Goal: Find specific page/section: Find specific page/section

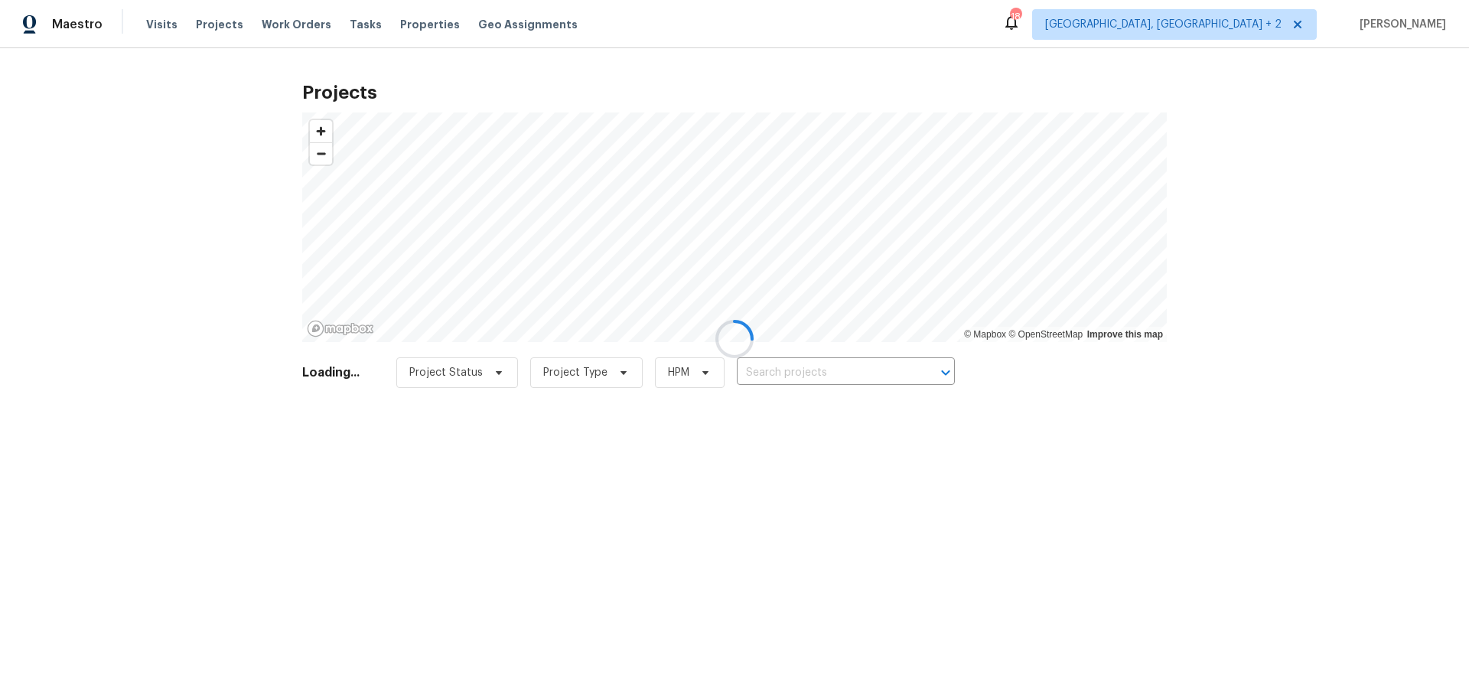
click at [1229, 18] on div at bounding box center [734, 339] width 1469 height 678
click at [1227, 21] on div at bounding box center [734, 339] width 1469 height 678
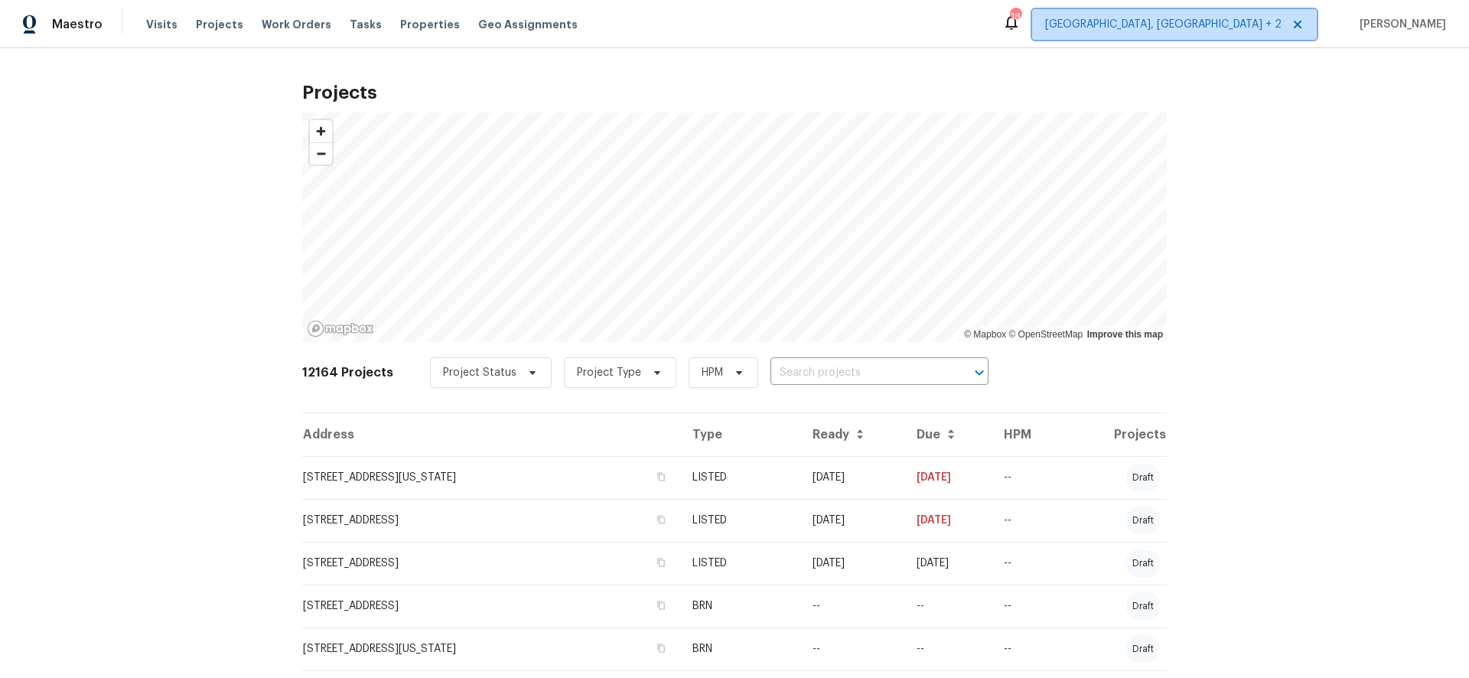
click at [1226, 22] on span "[GEOGRAPHIC_DATA], [GEOGRAPHIC_DATA] + 2" at bounding box center [1163, 24] width 236 height 15
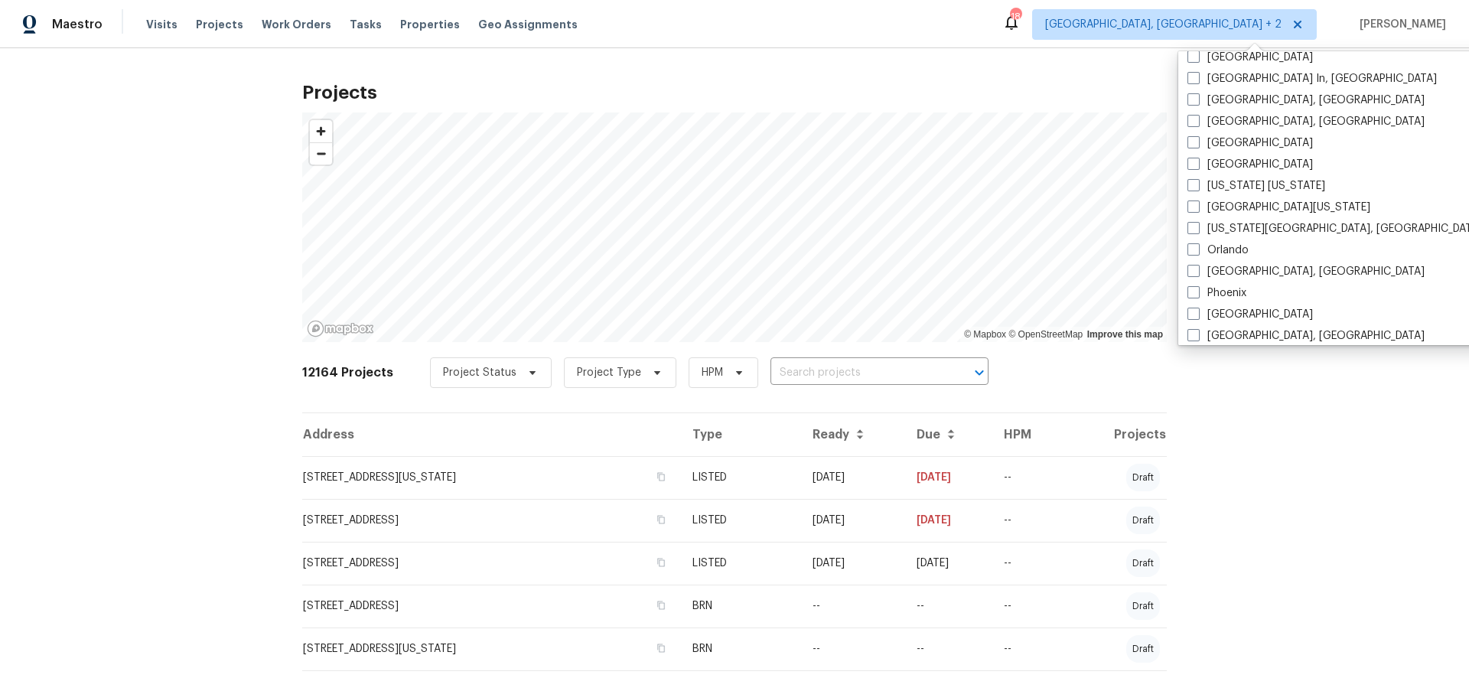
scroll to position [1025, 0]
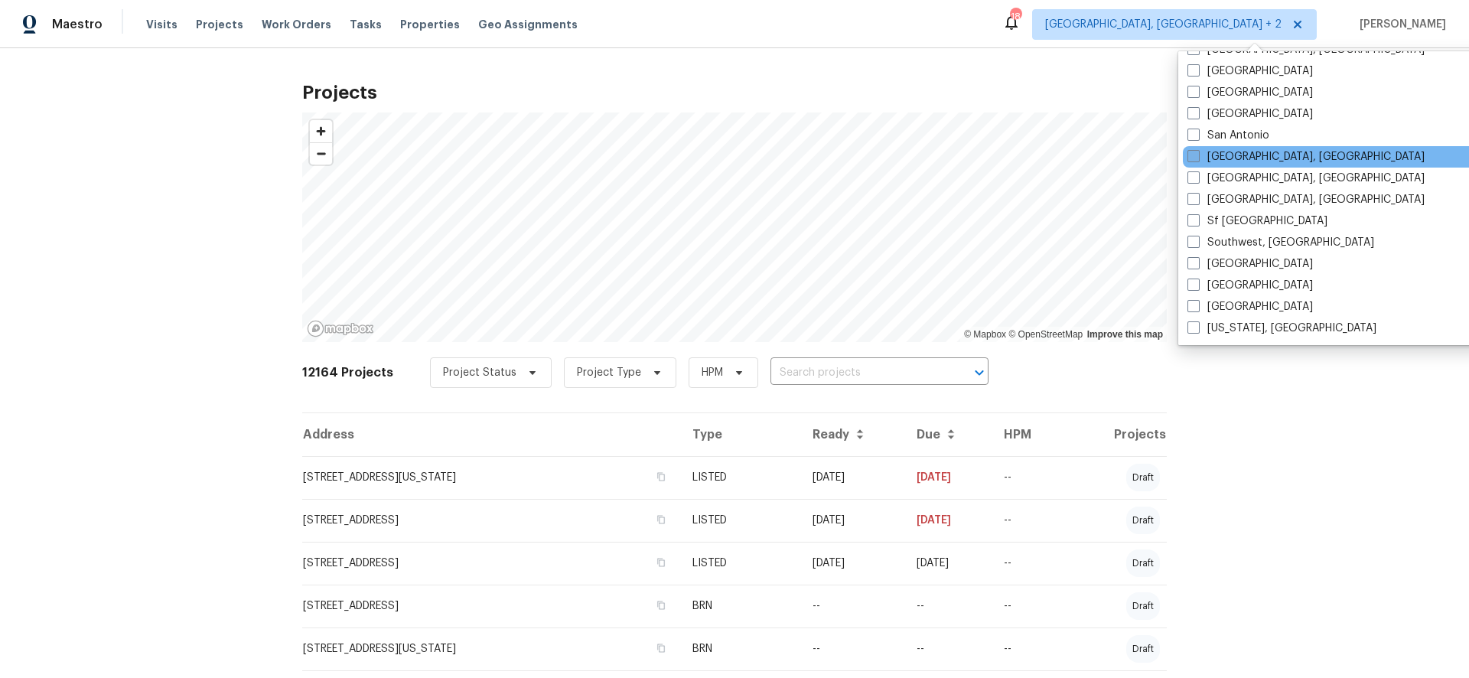
click at [1194, 156] on span at bounding box center [1193, 156] width 12 height 12
click at [1194, 156] on input "[GEOGRAPHIC_DATA], [GEOGRAPHIC_DATA]" at bounding box center [1192, 154] width 10 height 10
checkbox input "true"
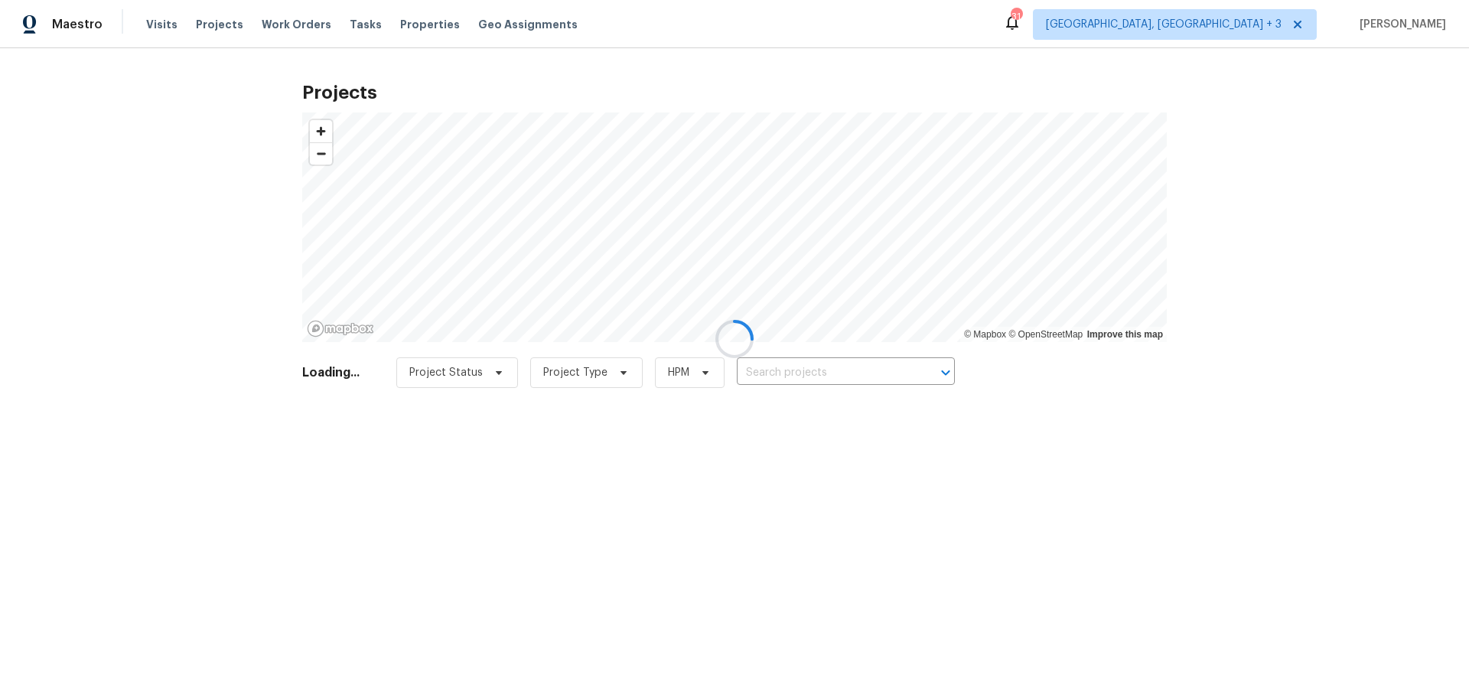
click at [879, 365] on div at bounding box center [734, 339] width 1469 height 678
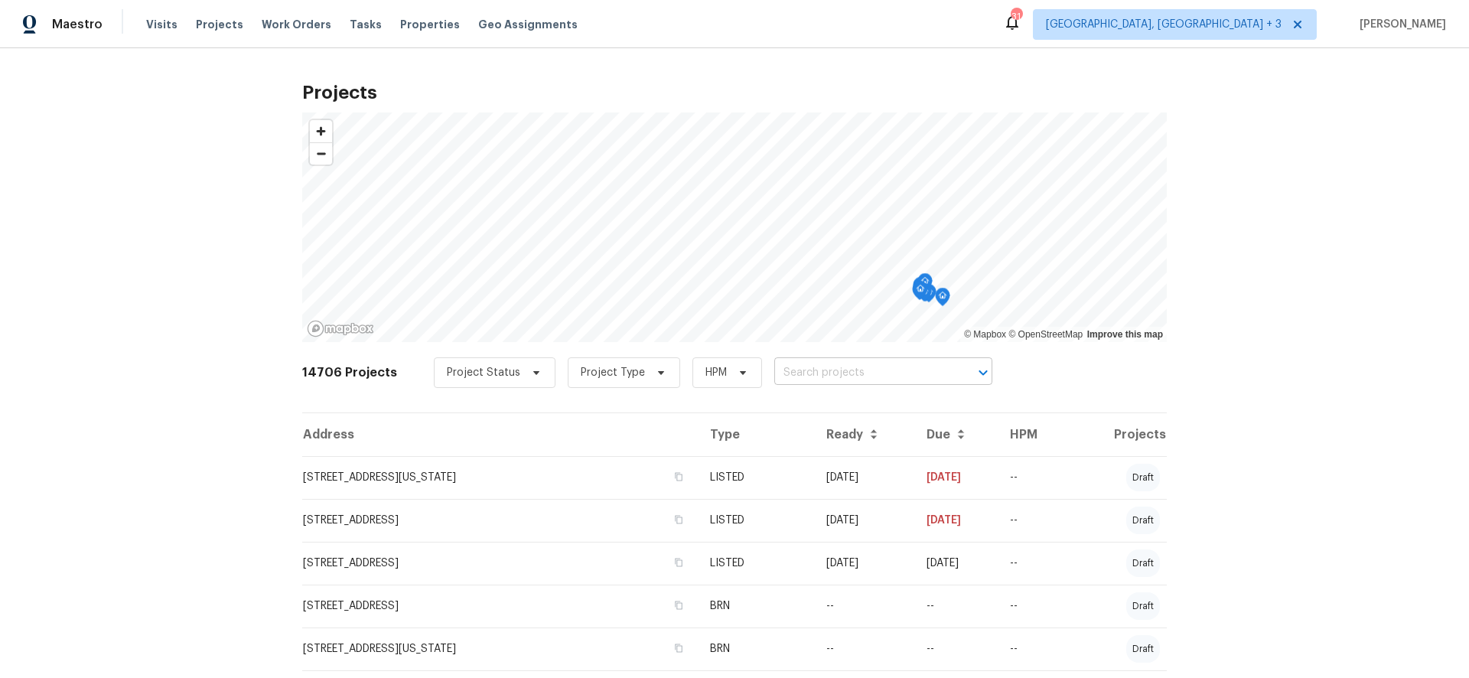
click at [879, 364] on input "text" at bounding box center [861, 373] width 175 height 24
type input "1128 mansiones"
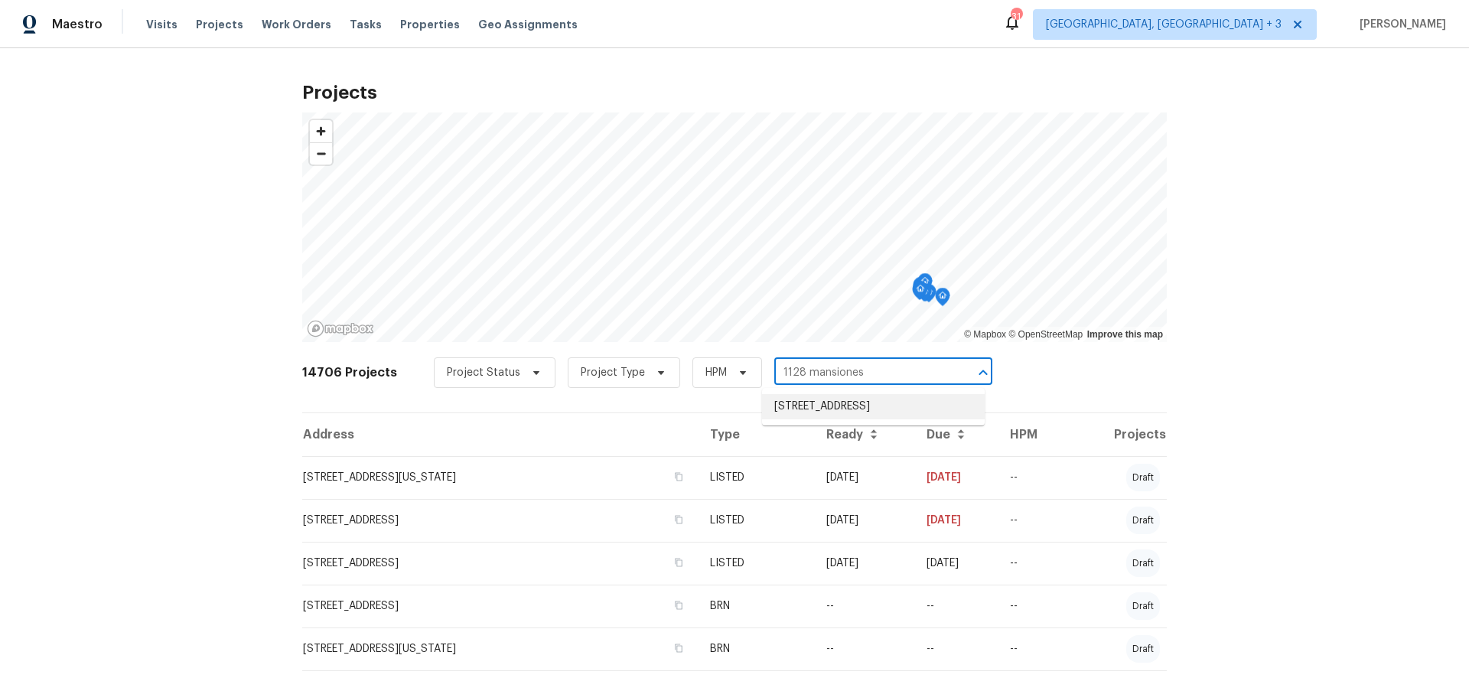
click at [858, 419] on li "[STREET_ADDRESS]" at bounding box center [873, 406] width 223 height 25
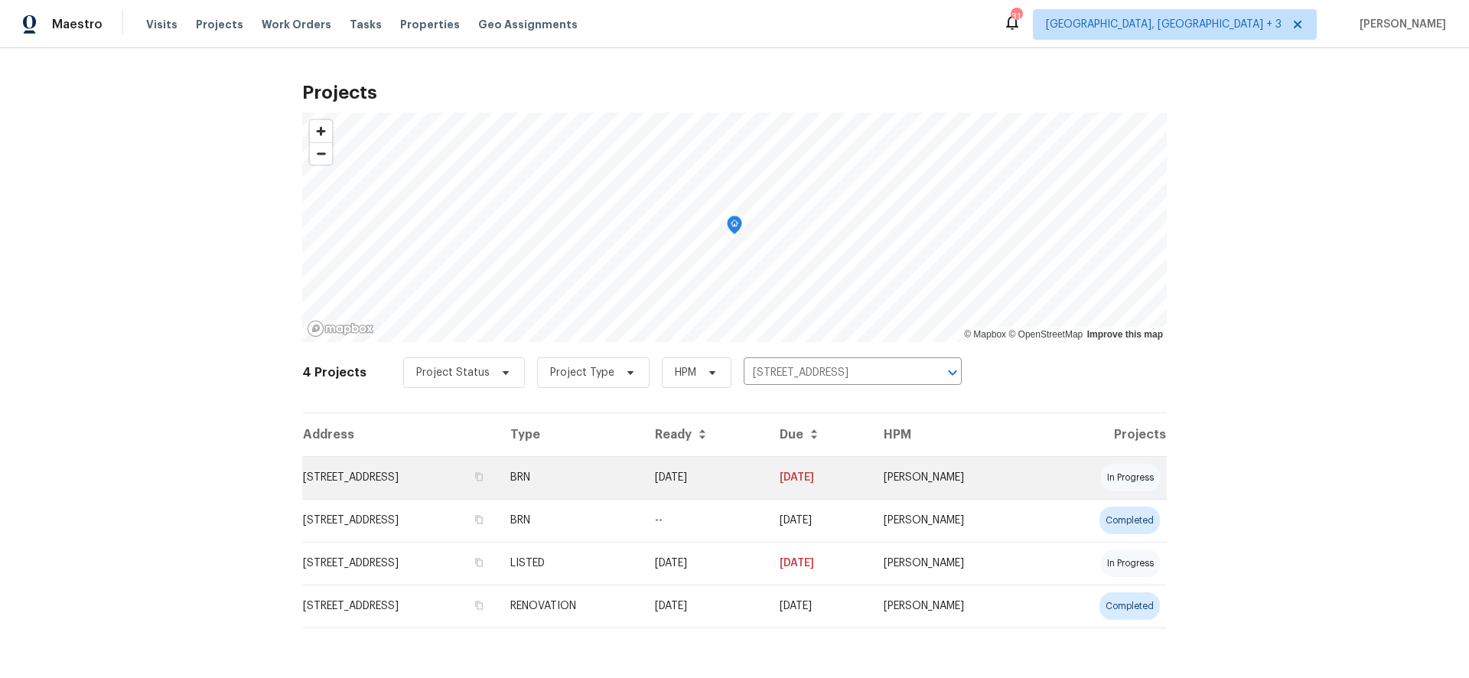
click at [498, 477] on td "[STREET_ADDRESS]" at bounding box center [400, 477] width 196 height 43
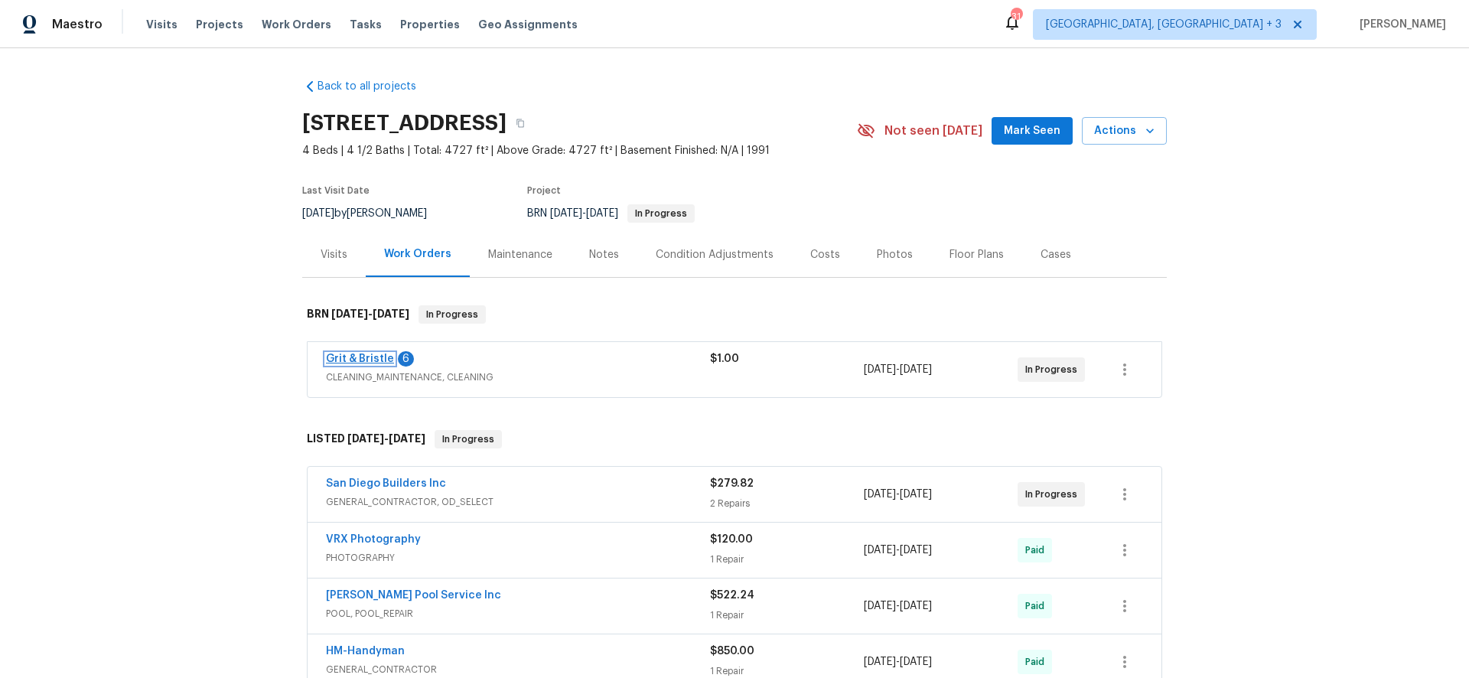
click at [353, 358] on link "Grit & Bristle" at bounding box center [360, 358] width 68 height 11
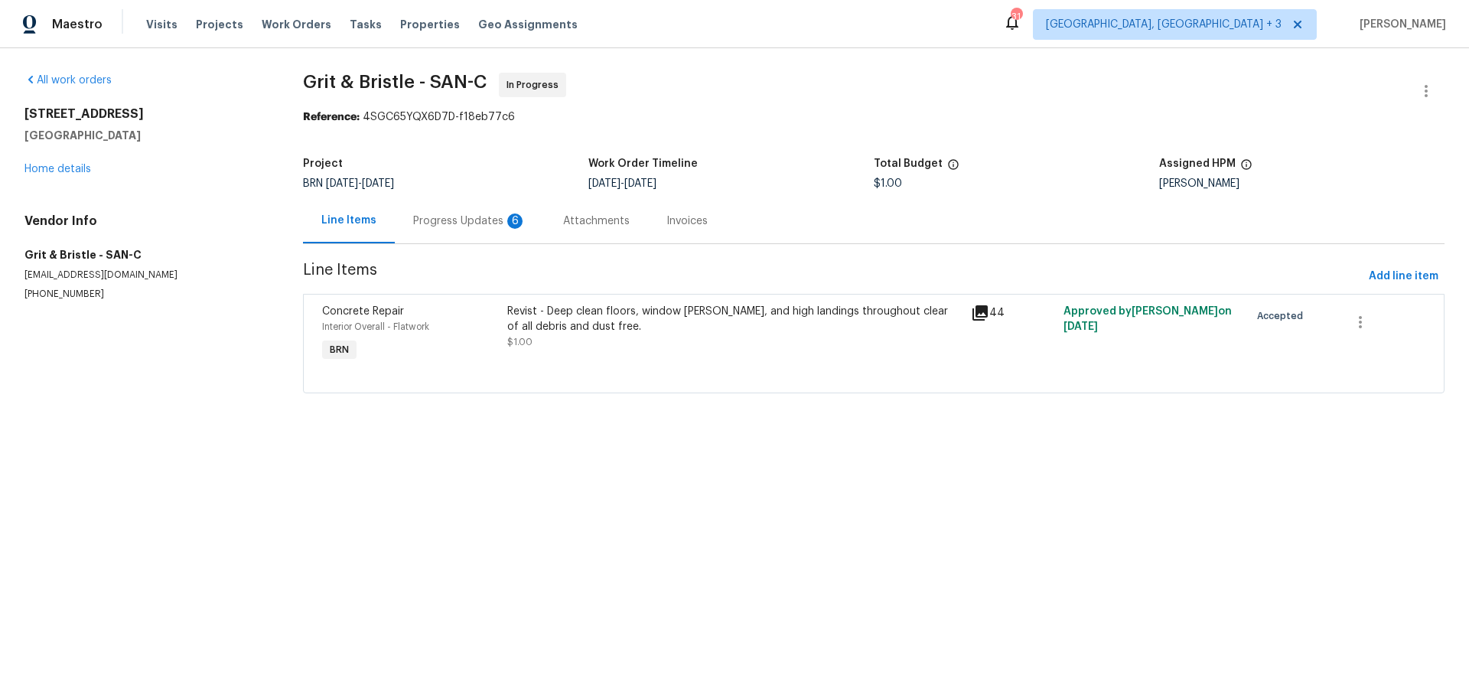
click at [476, 211] on div "Progress Updates 6" at bounding box center [470, 220] width 150 height 45
